Goal: Information Seeking & Learning: Compare options

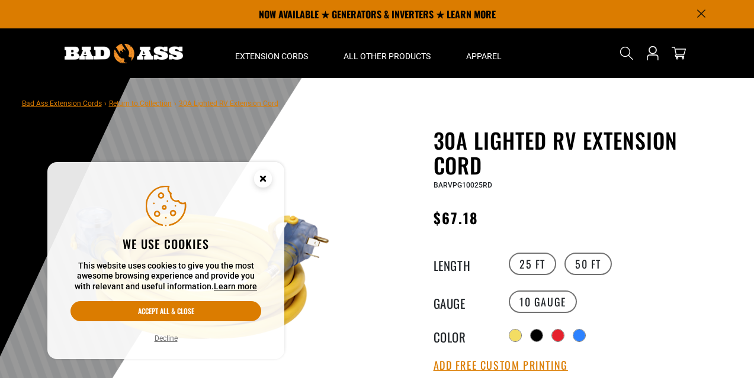
click at [264, 183] on circle "Cookie Consent" at bounding box center [263, 179] width 18 height 18
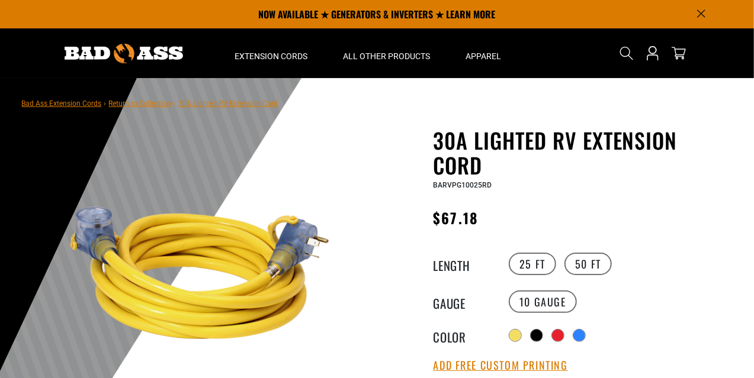
scroll to position [41, 0]
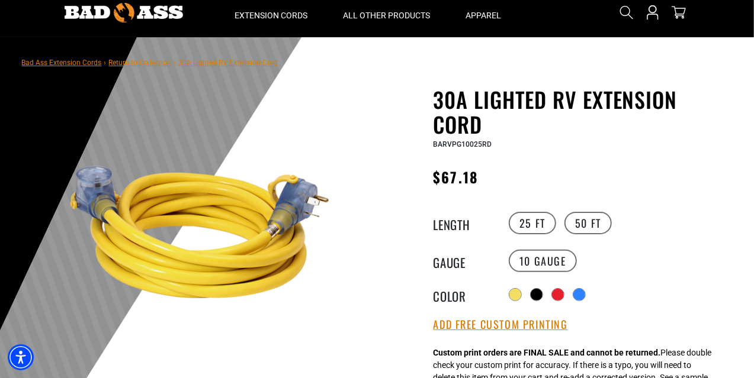
click at [346, 204] on main-product-gallery "1 of 4 Previous Next" at bounding box center [200, 316] width 338 height 458
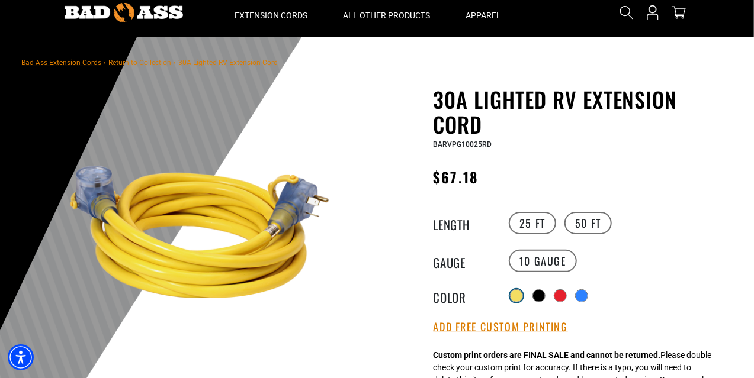
click at [515, 295] on div at bounding box center [517, 296] width 12 height 12
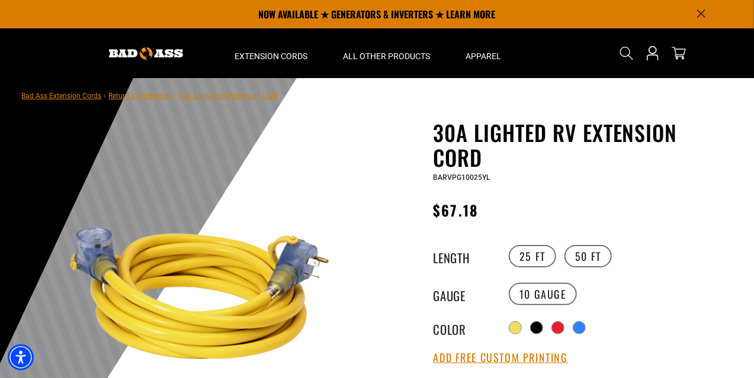
scroll to position [4, 0]
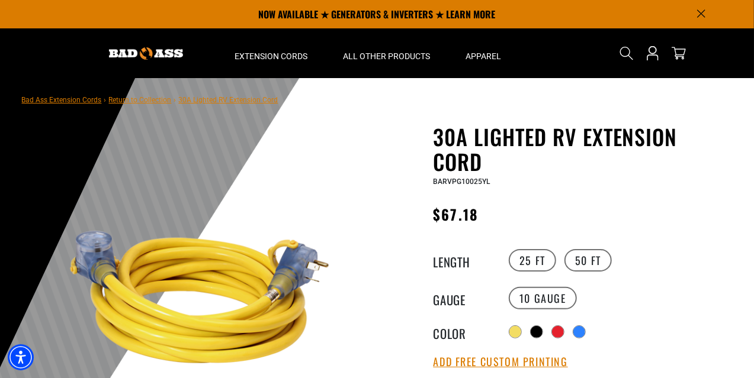
click at [150, 104] on link "Return to Collection" at bounding box center [140, 100] width 63 height 8
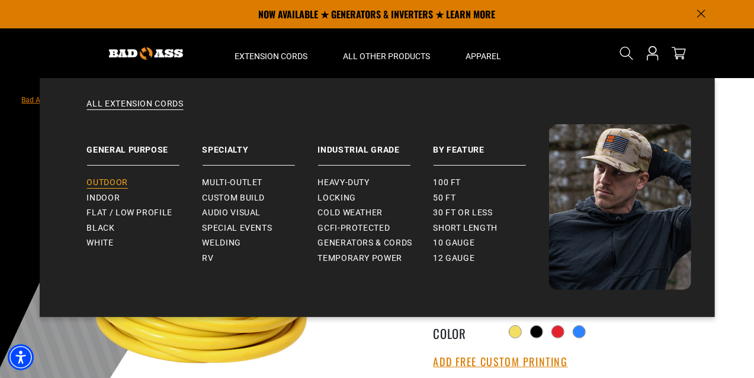
click at [113, 183] on span "Outdoor" at bounding box center [107, 183] width 41 height 11
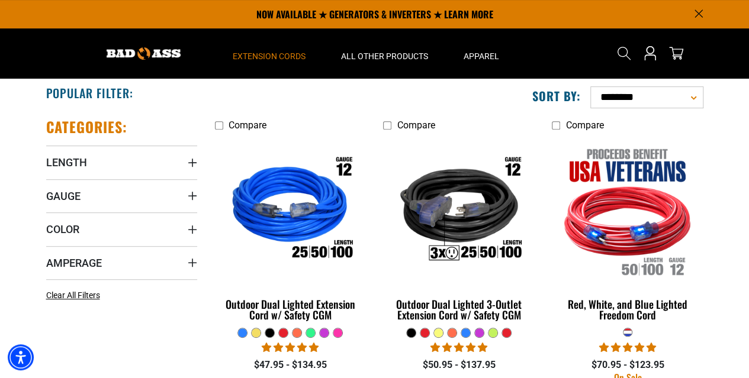
scroll to position [214, 0]
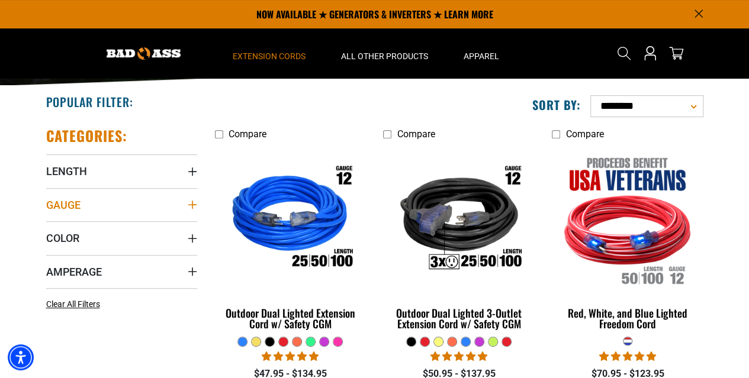
click at [192, 204] on icon "Gauge" at bounding box center [192, 204] width 9 height 9
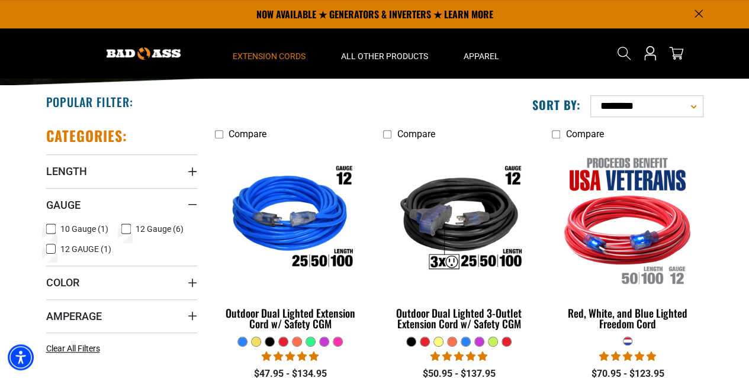
click at [129, 226] on icon at bounding box center [125, 228] width 9 height 15
click at [191, 285] on icon "Color" at bounding box center [192, 282] width 9 height 9
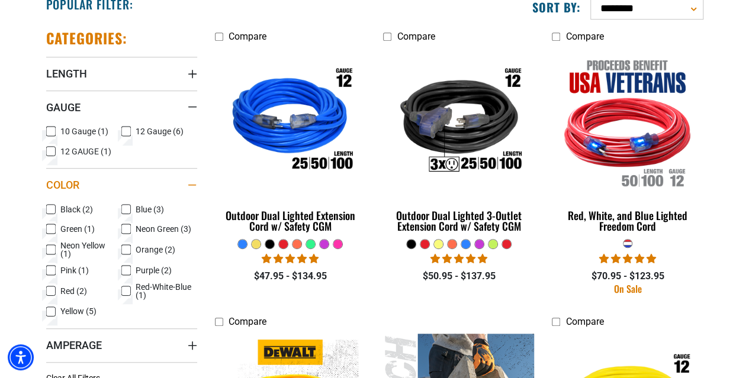
scroll to position [313, 0]
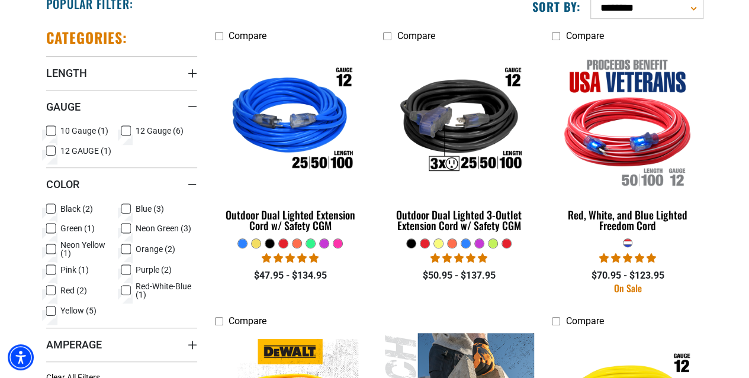
click at [52, 312] on icon at bounding box center [50, 311] width 9 height 15
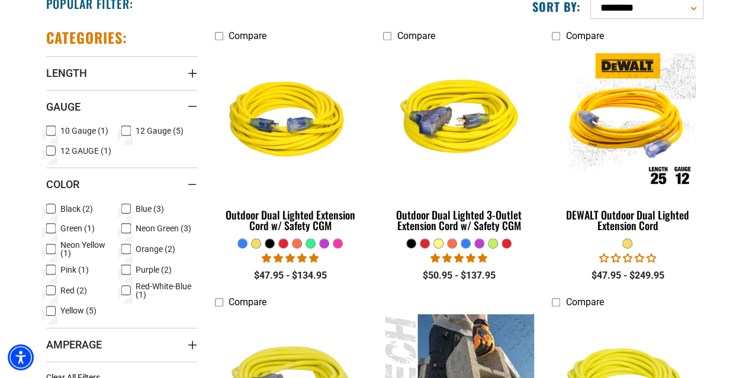
click at [52, 312] on icon at bounding box center [50, 312] width 7 height 7
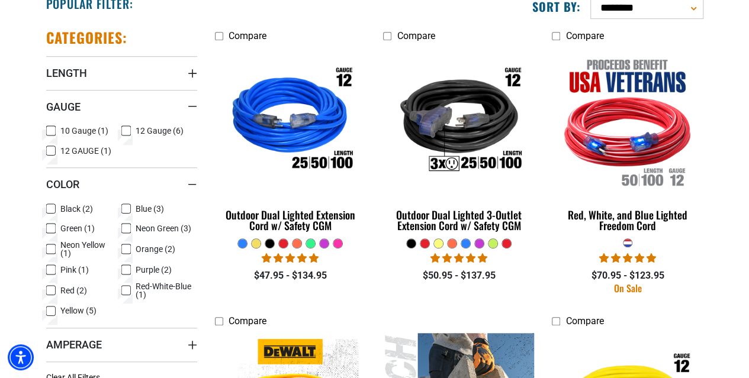
click at [52, 312] on icon at bounding box center [50, 311] width 9 height 15
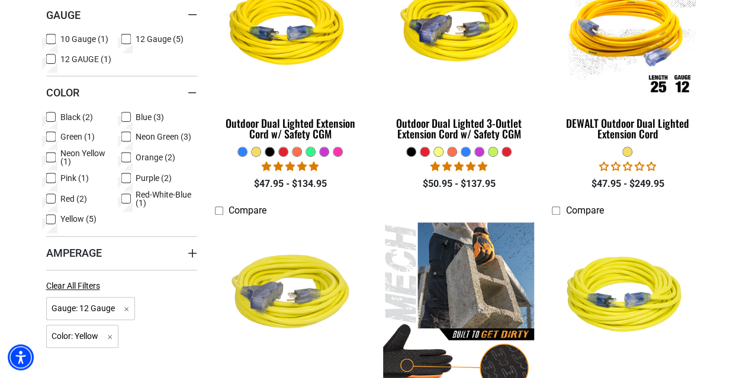
scroll to position [404, 0]
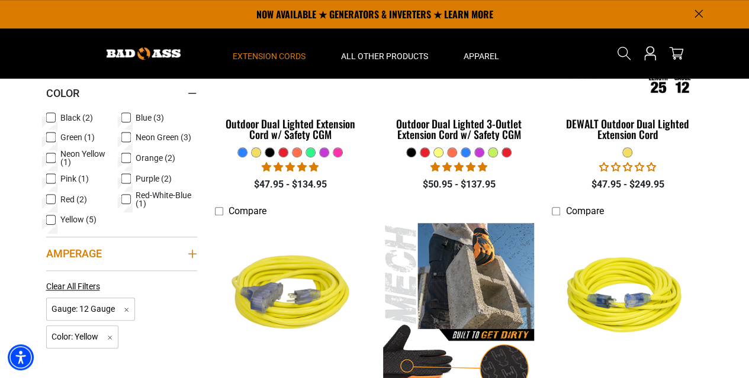
click at [191, 252] on icon "Amperage" at bounding box center [192, 253] width 9 height 9
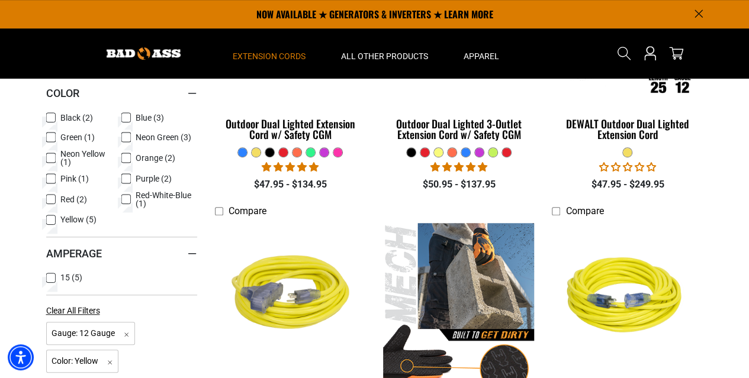
click at [53, 280] on icon at bounding box center [50, 278] width 9 height 15
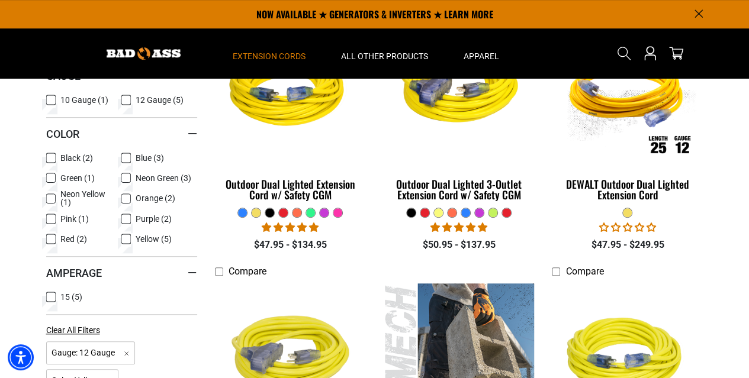
scroll to position [332, 0]
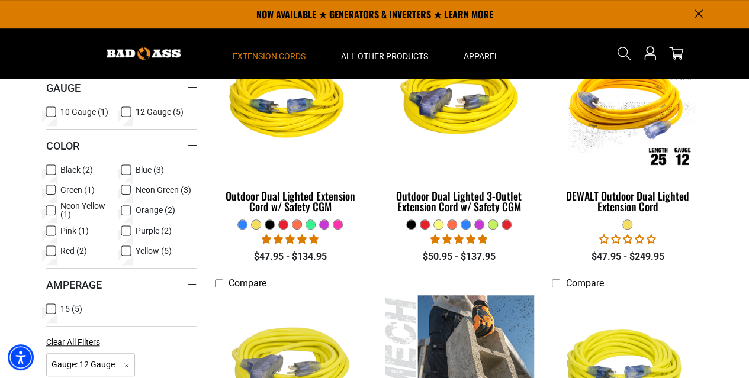
click at [0, 274] on section "**********" at bounding box center [374, 272] width 749 height 606
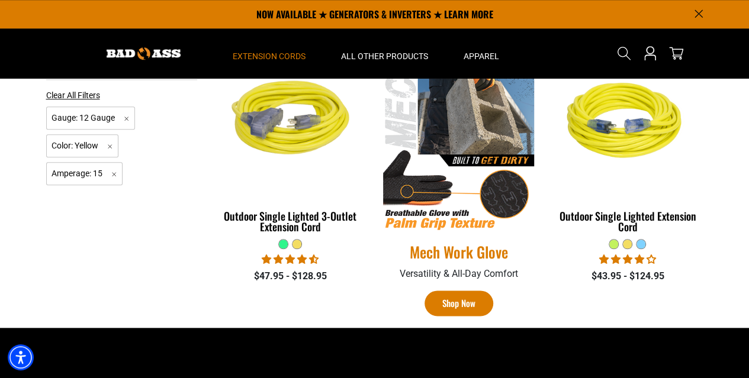
scroll to position [509, 0]
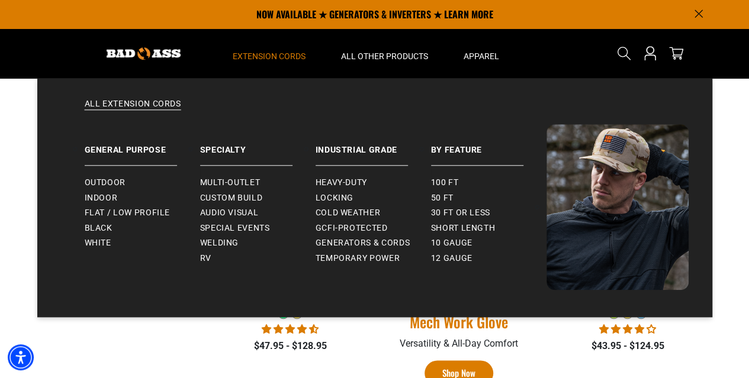
click at [283, 62] on summary "Extension Cords" at bounding box center [269, 53] width 108 height 50
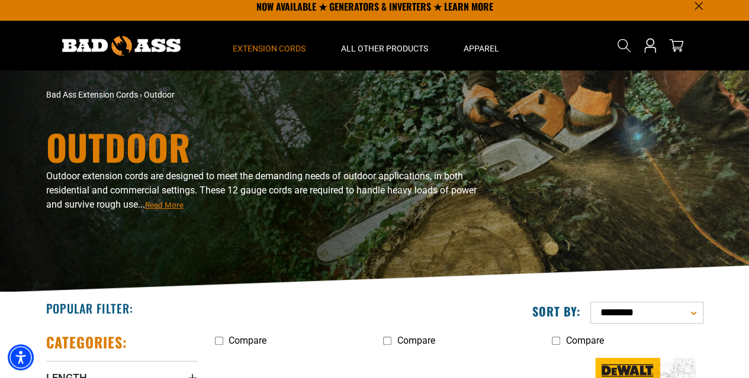
scroll to position [0, 0]
